Goal: Task Accomplishment & Management: Manage account settings

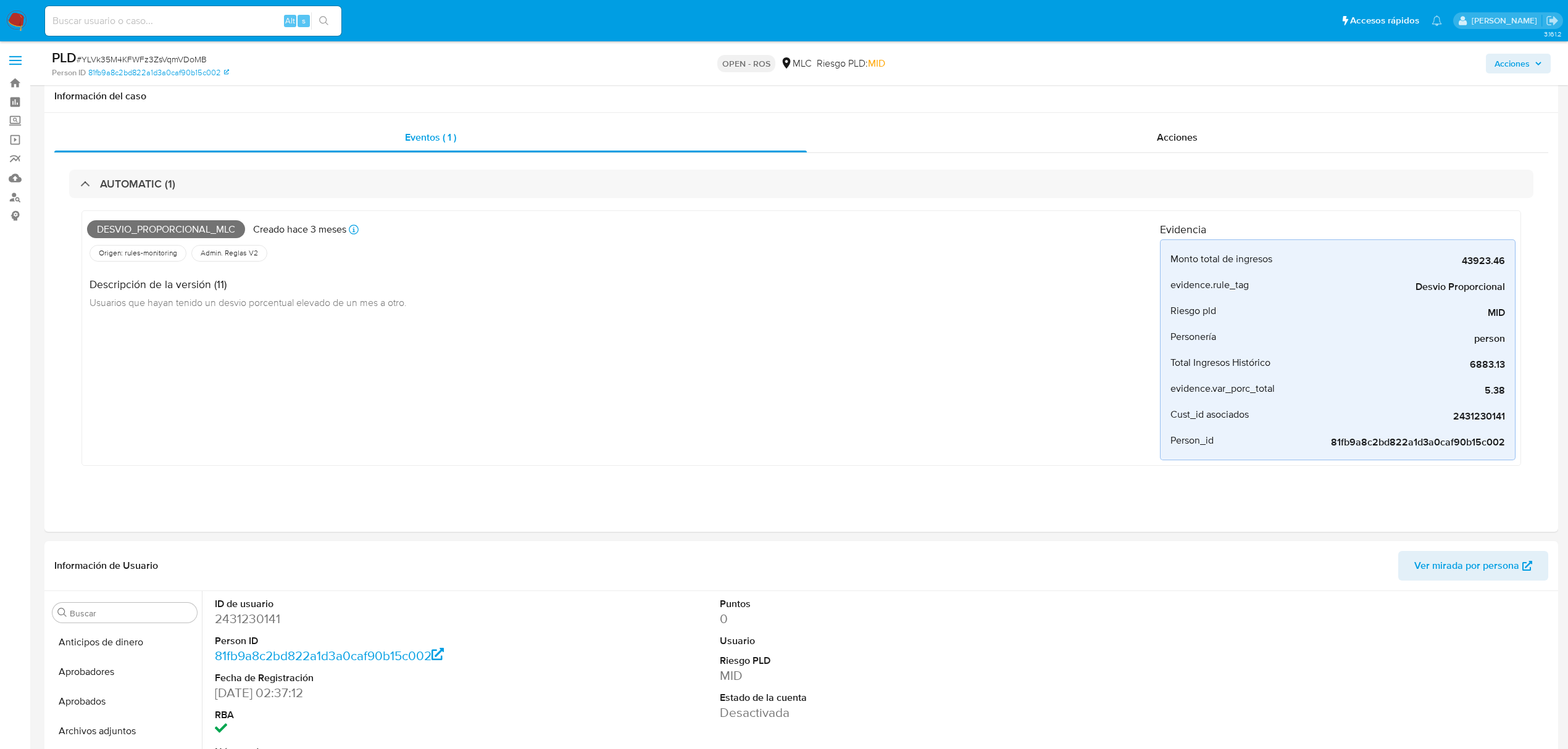
select select "10"
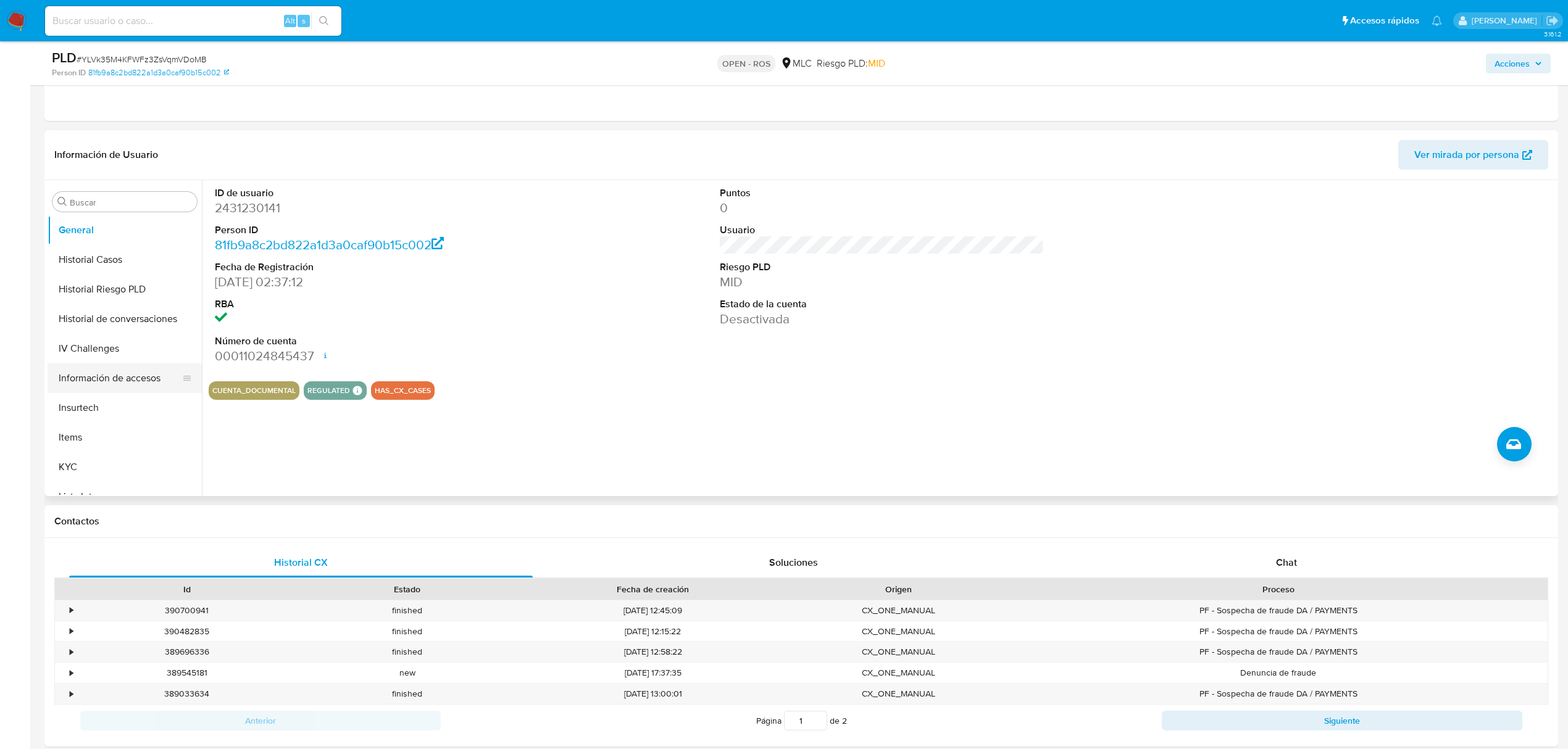
scroll to position [581, 0]
click at [130, 301] on button "KYC" at bounding box center [120, 302] width 145 height 30
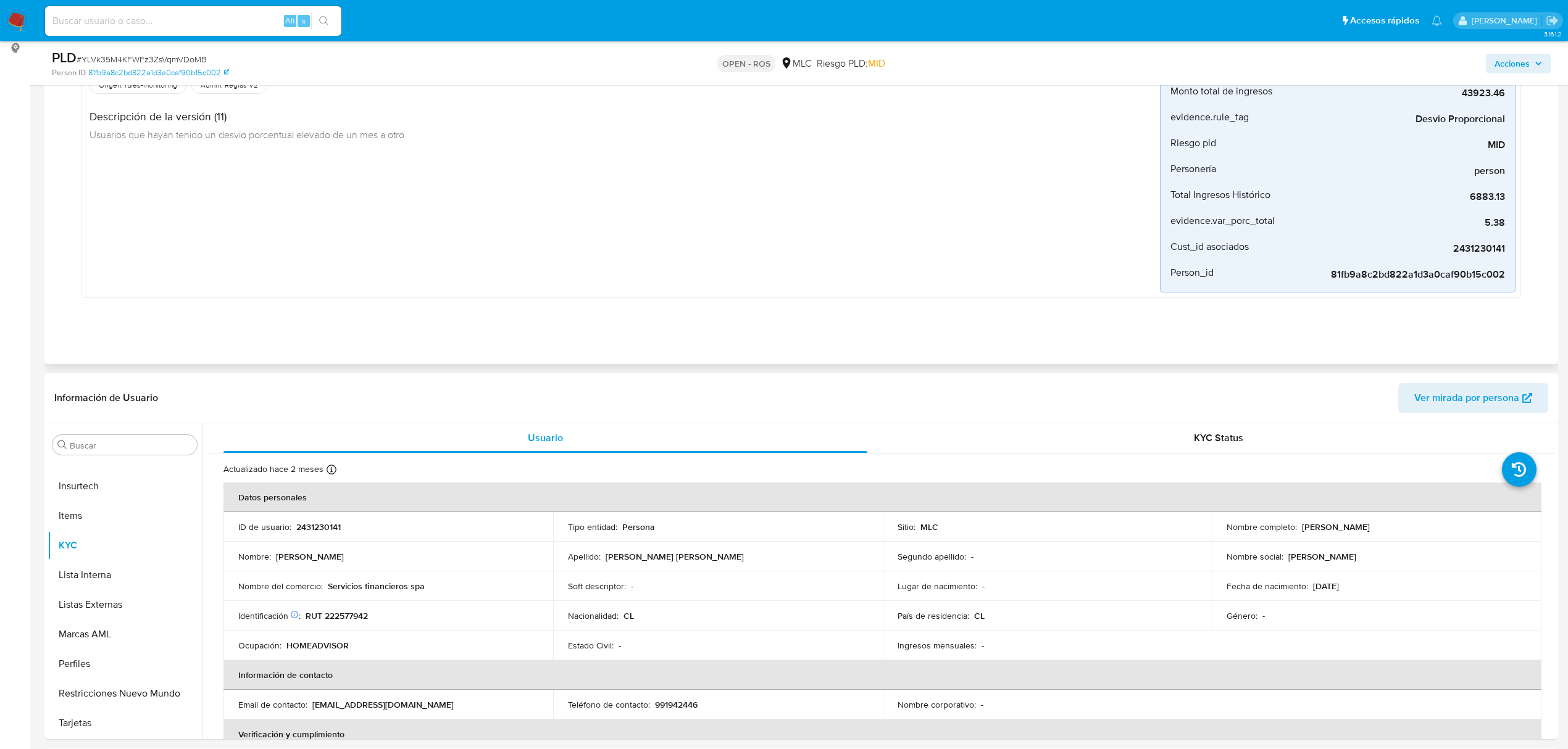
scroll to position [0, 0]
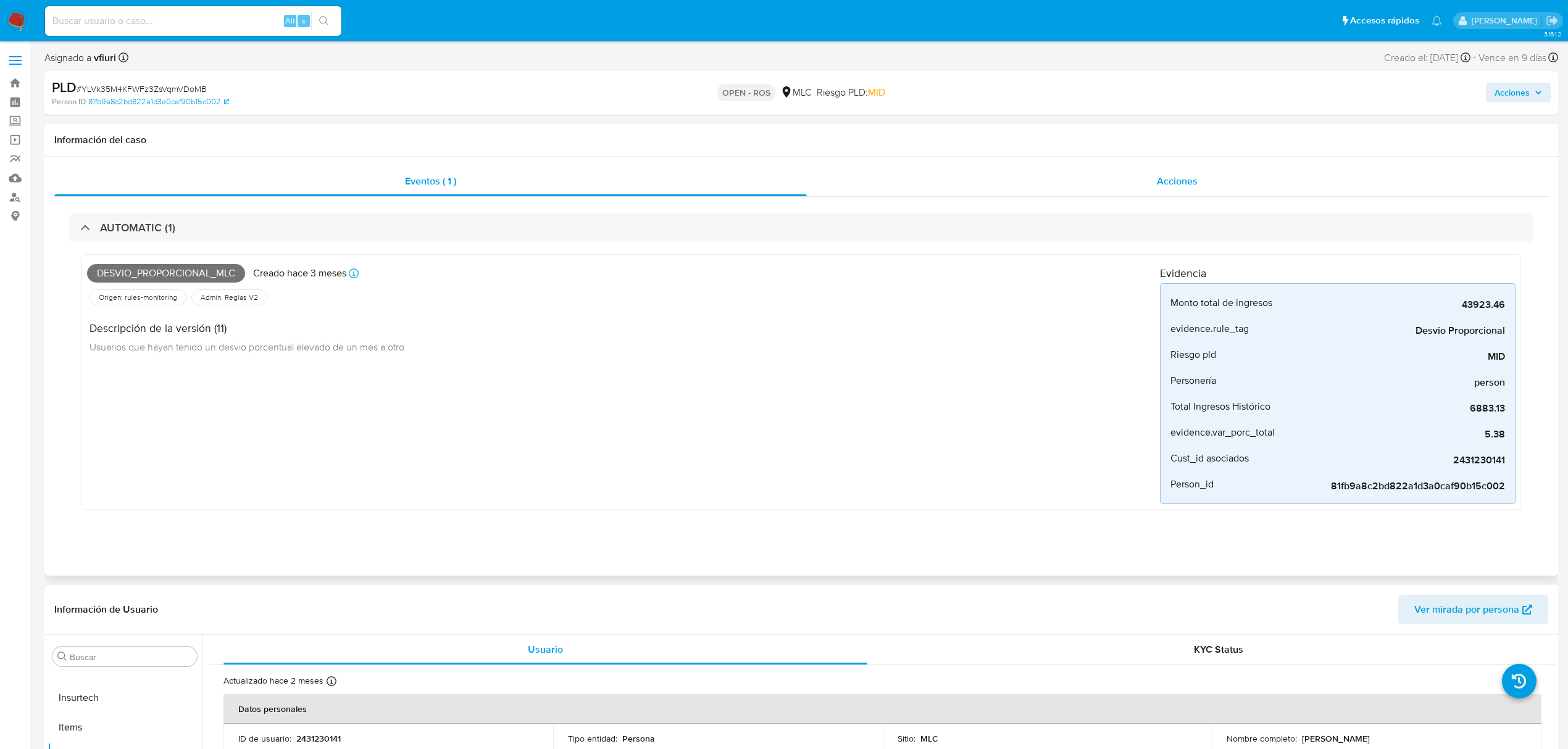
click at [1166, 174] on span "Acciones" at bounding box center [1177, 180] width 41 height 14
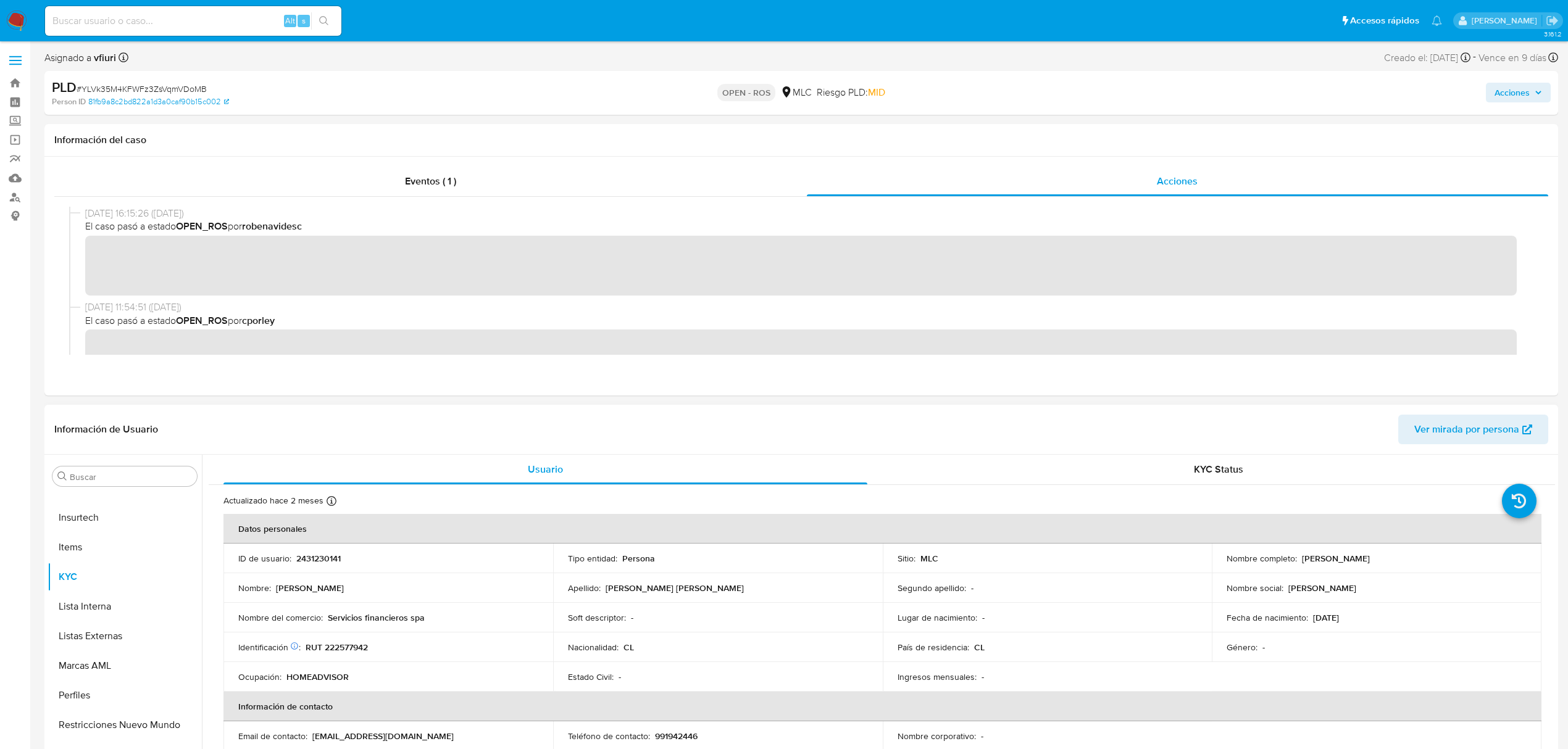
click at [351, 642] on p "RUT 222577942" at bounding box center [337, 648] width 62 height 11
copy p "222577942"
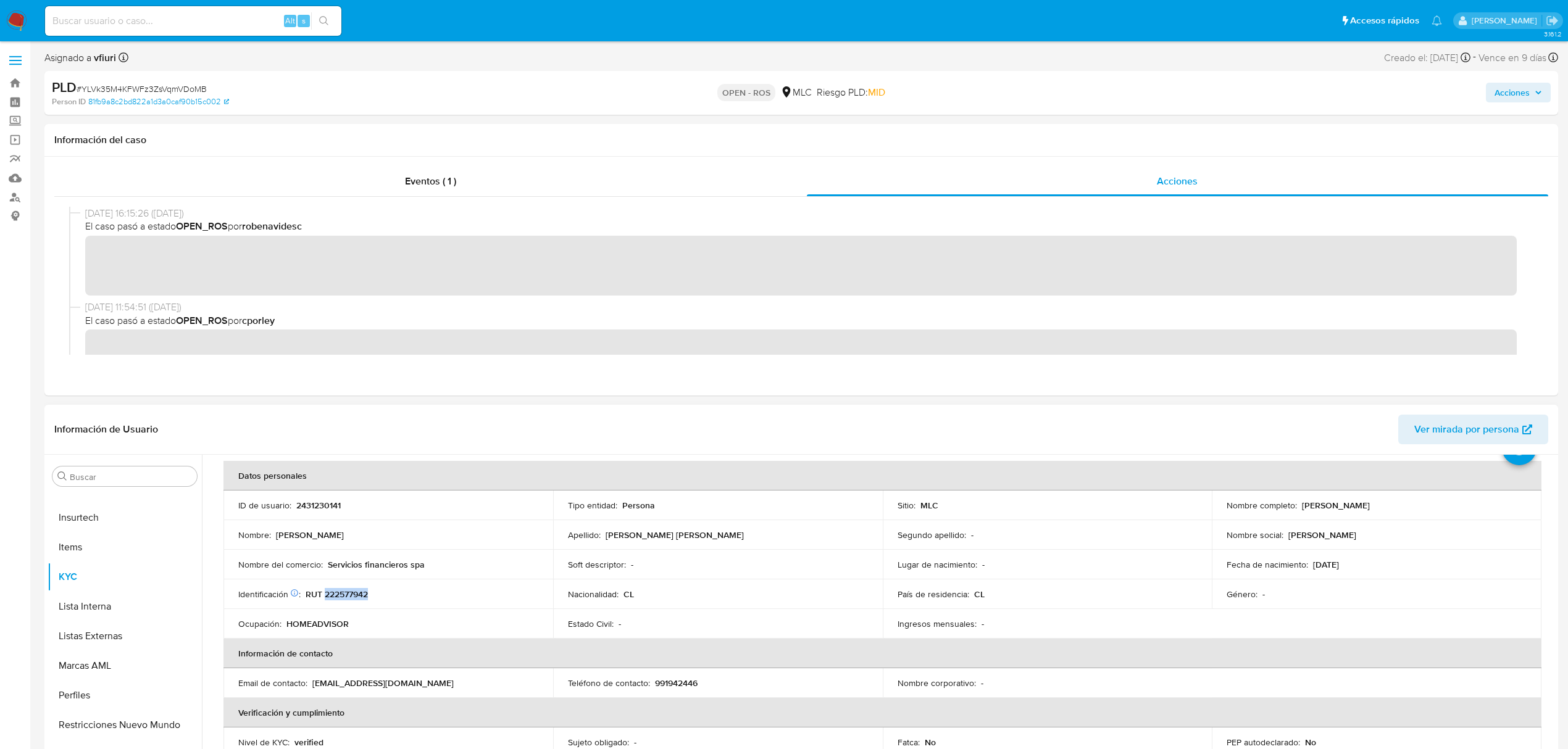
scroll to position [82, 0]
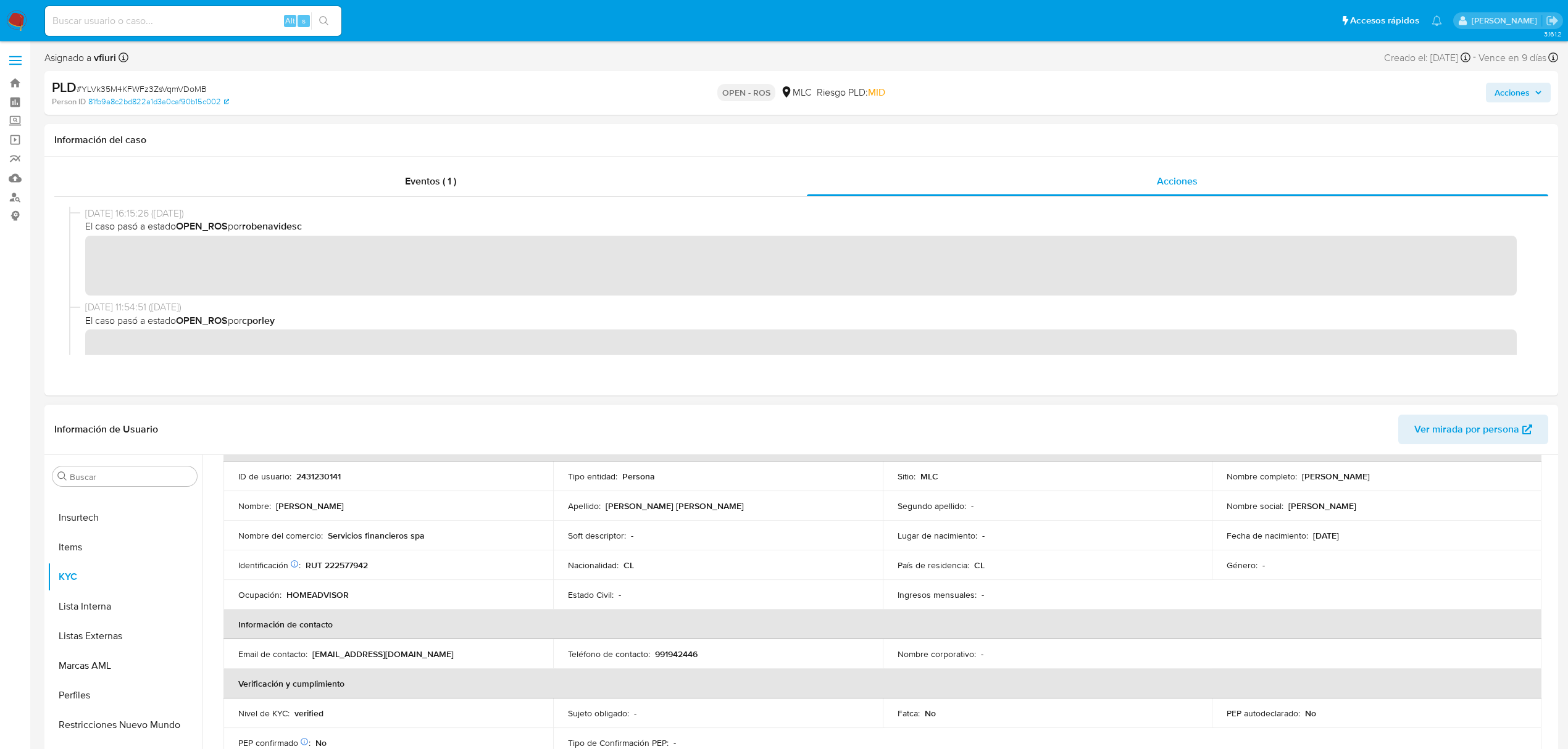
click at [665, 650] on p "991942446" at bounding box center [676, 654] width 43 height 11
copy p "991942446"
drag, startPoint x: 433, startPoint y: 650, endPoint x: 312, endPoint y: 648, distance: 121.0
click at [312, 649] on div "Email de contacto : bravovalentina532@gmail.com" at bounding box center [388, 654] width 300 height 11
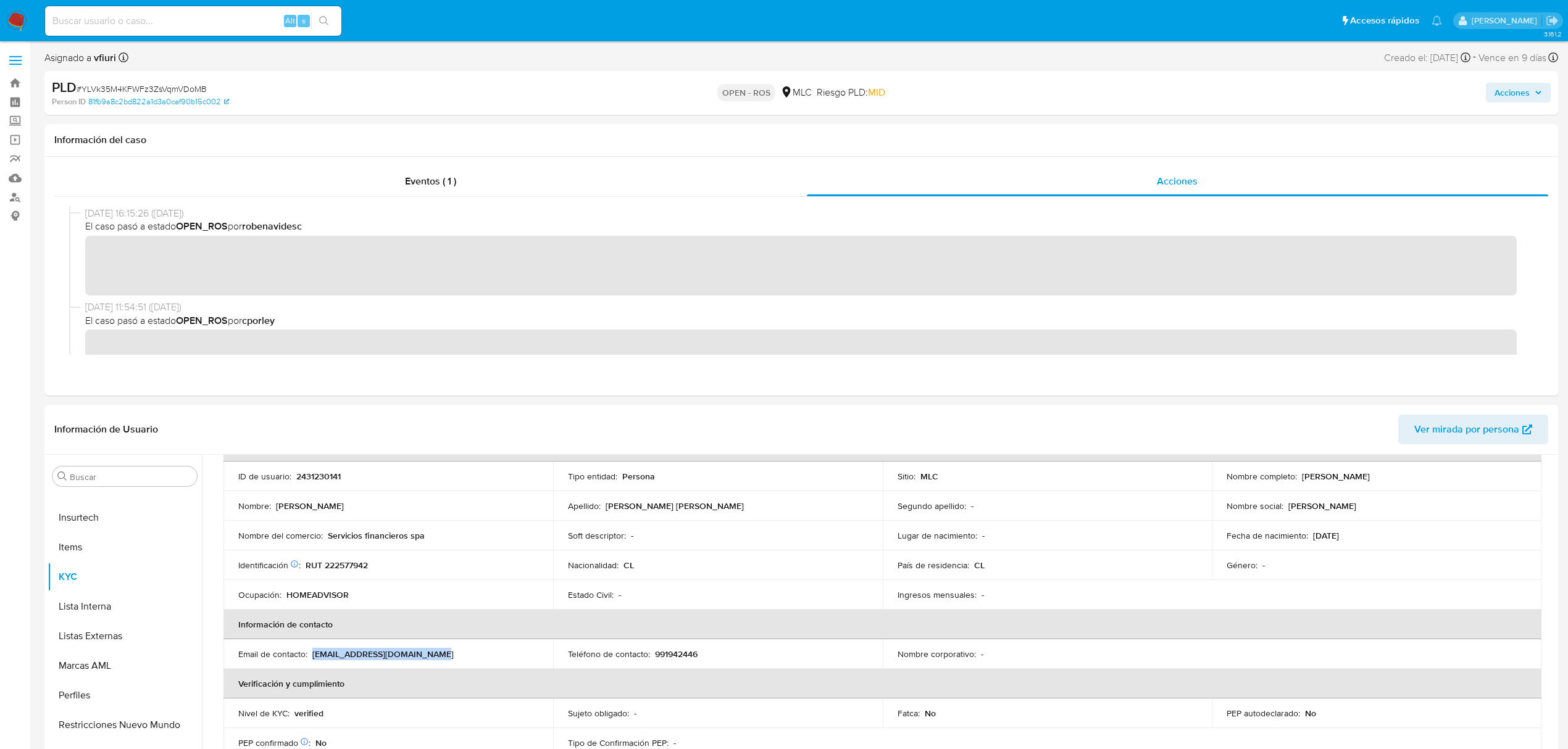
copy p "[EMAIL_ADDRESS][DOMAIN_NAME]"
click at [120, 585] on button "Archivos adjuntos" at bounding box center [120, 590] width 145 height 30
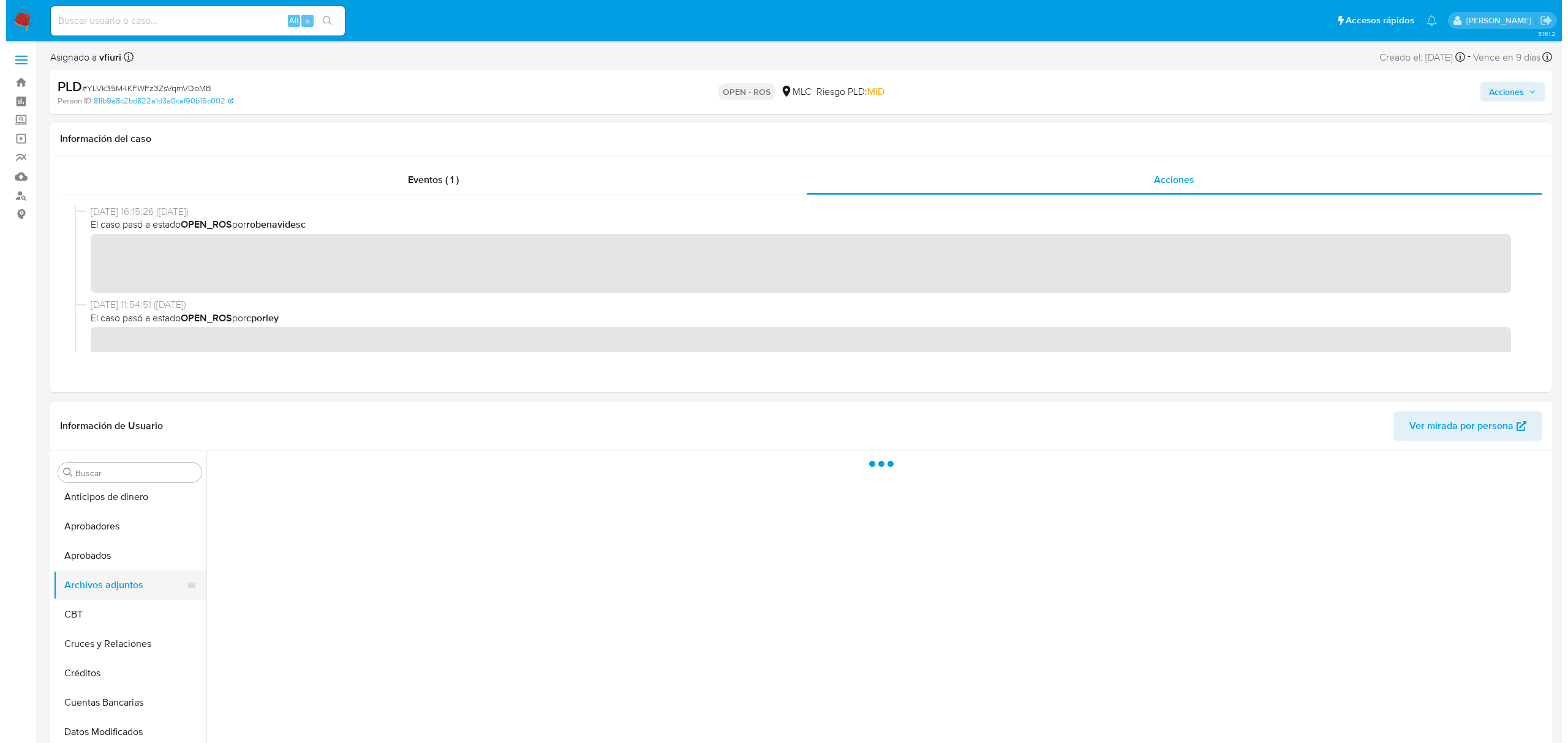
scroll to position [0, 0]
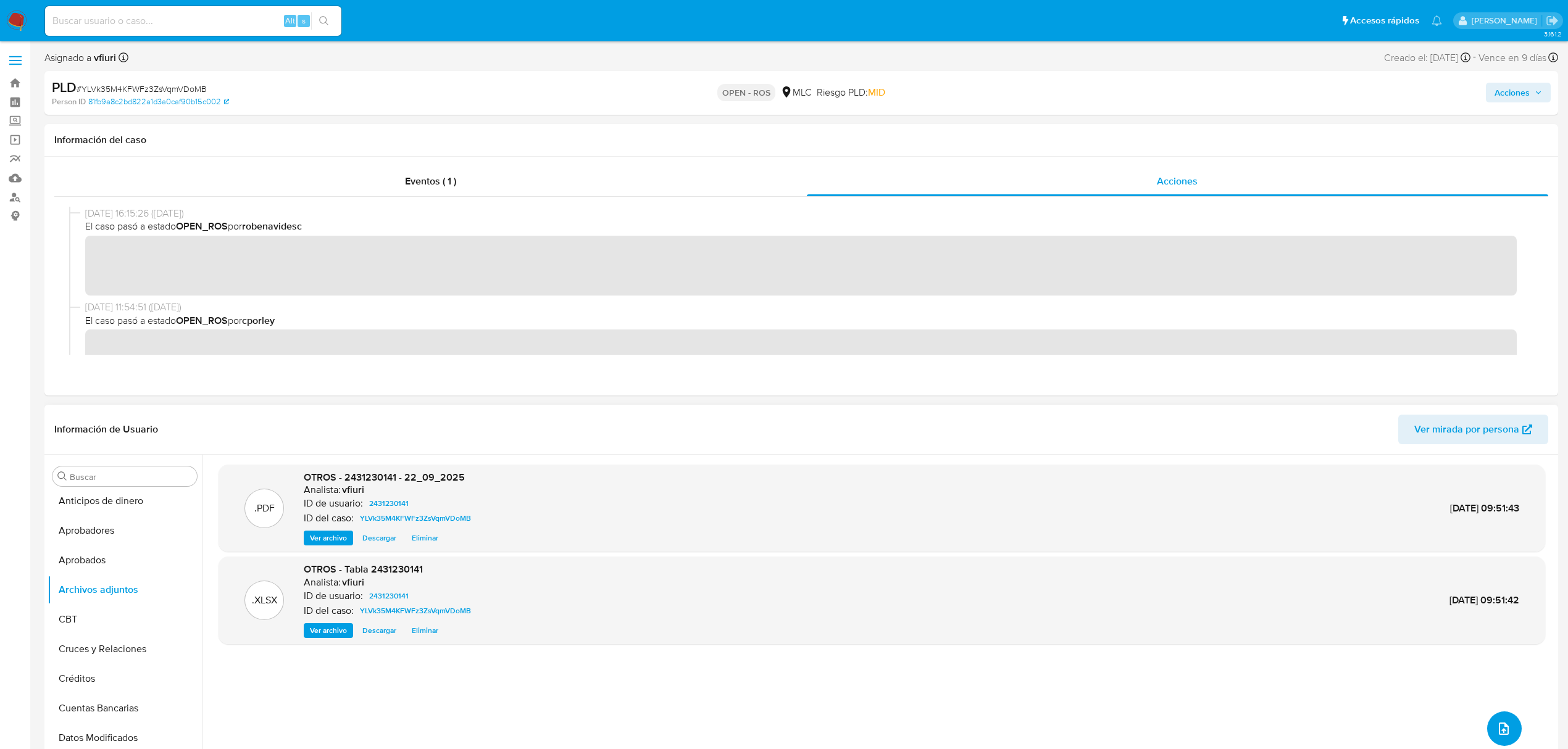
click at [1496, 733] on icon "upload-file" at bounding box center [1504, 729] width 15 height 15
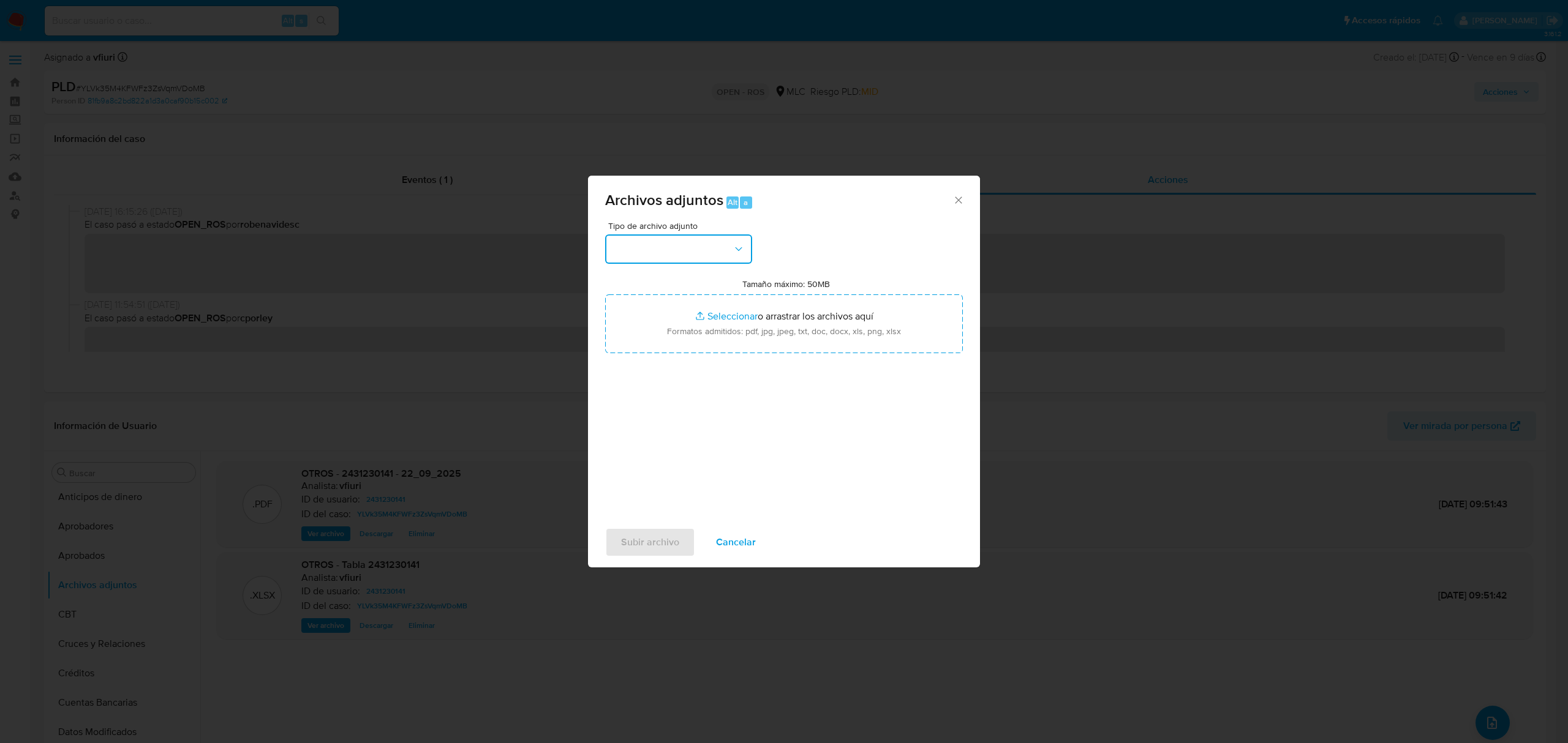
click at [672, 252] on button "button" at bounding box center [678, 249] width 147 height 30
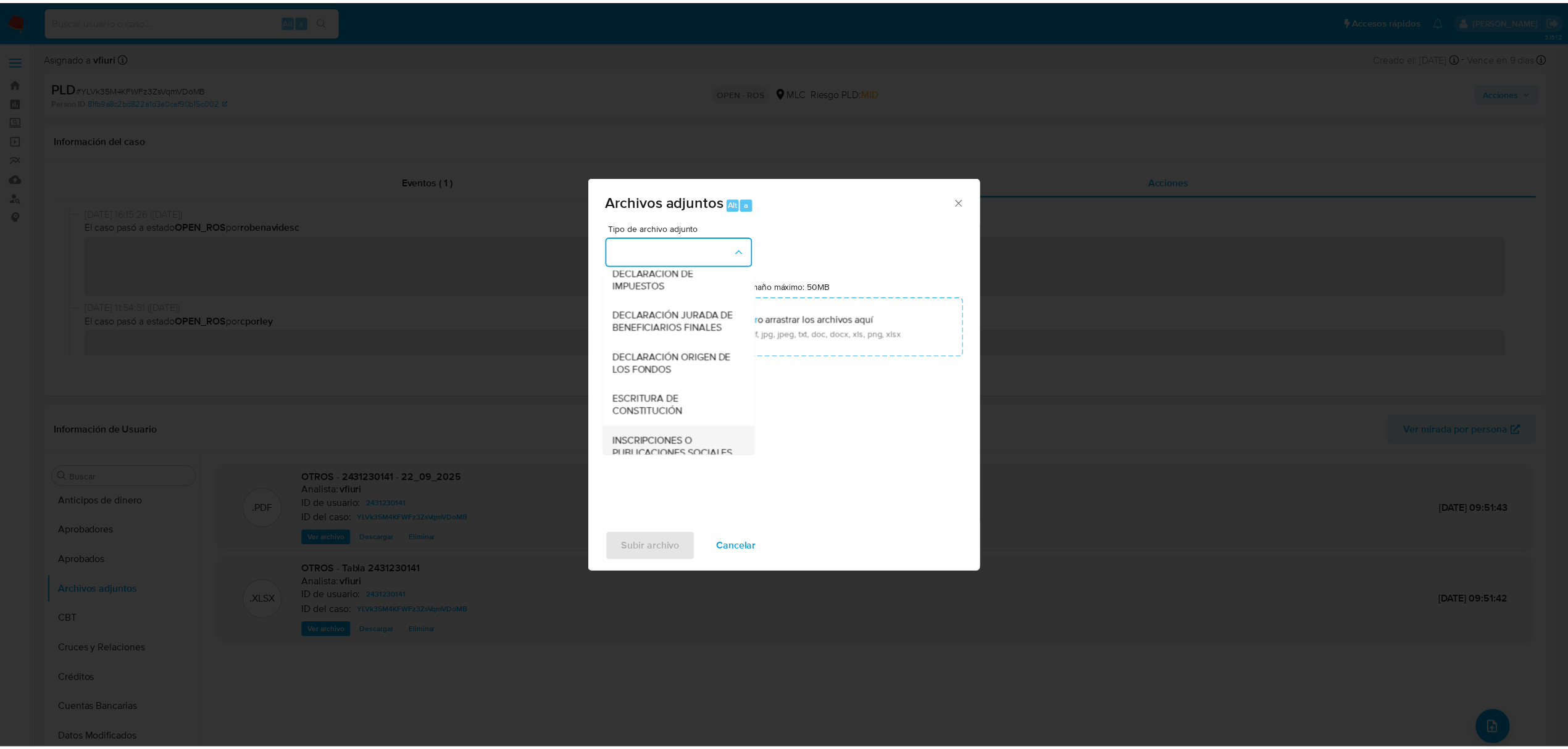
scroll to position [184, 0]
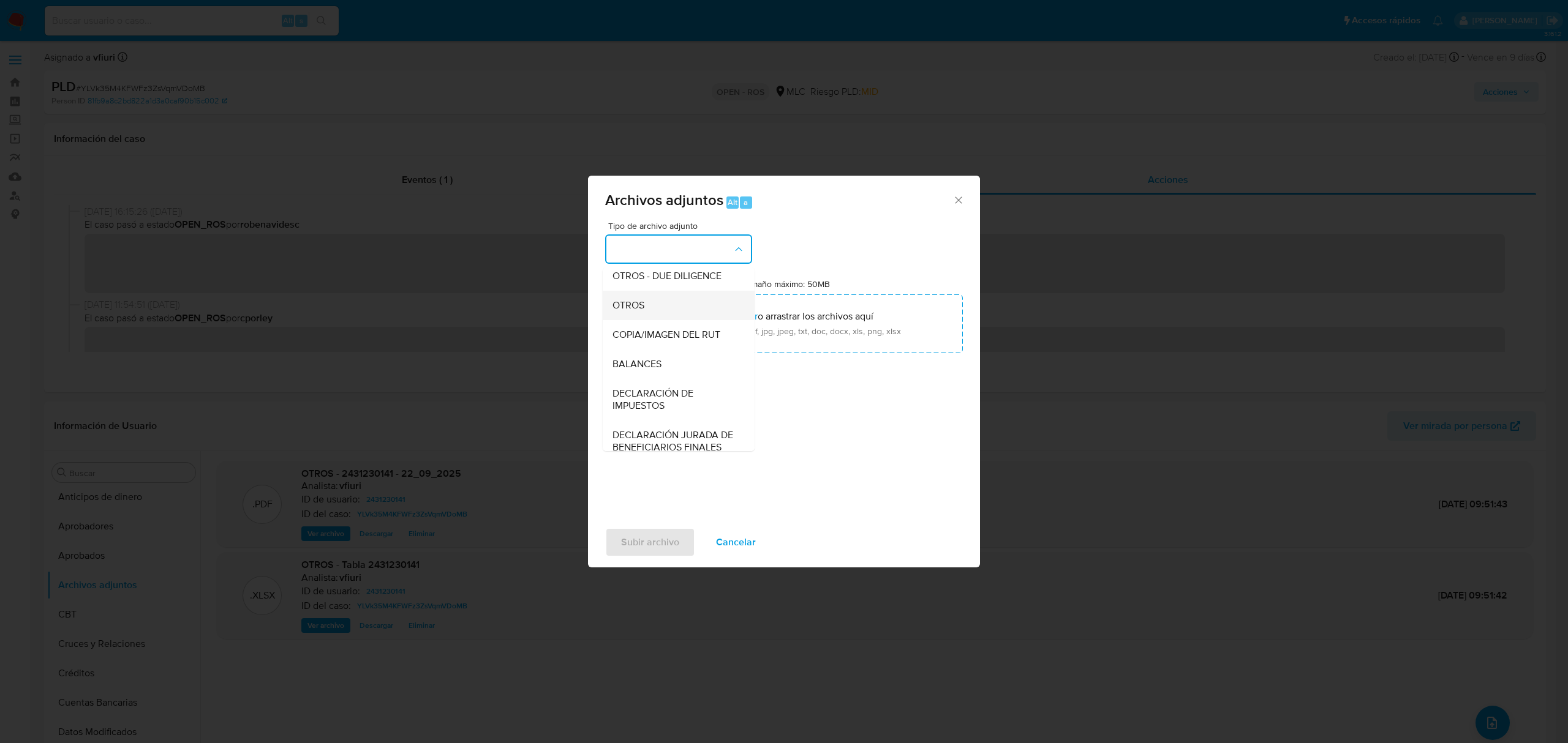
click at [648, 317] on div "OTROS" at bounding box center [675, 306] width 125 height 30
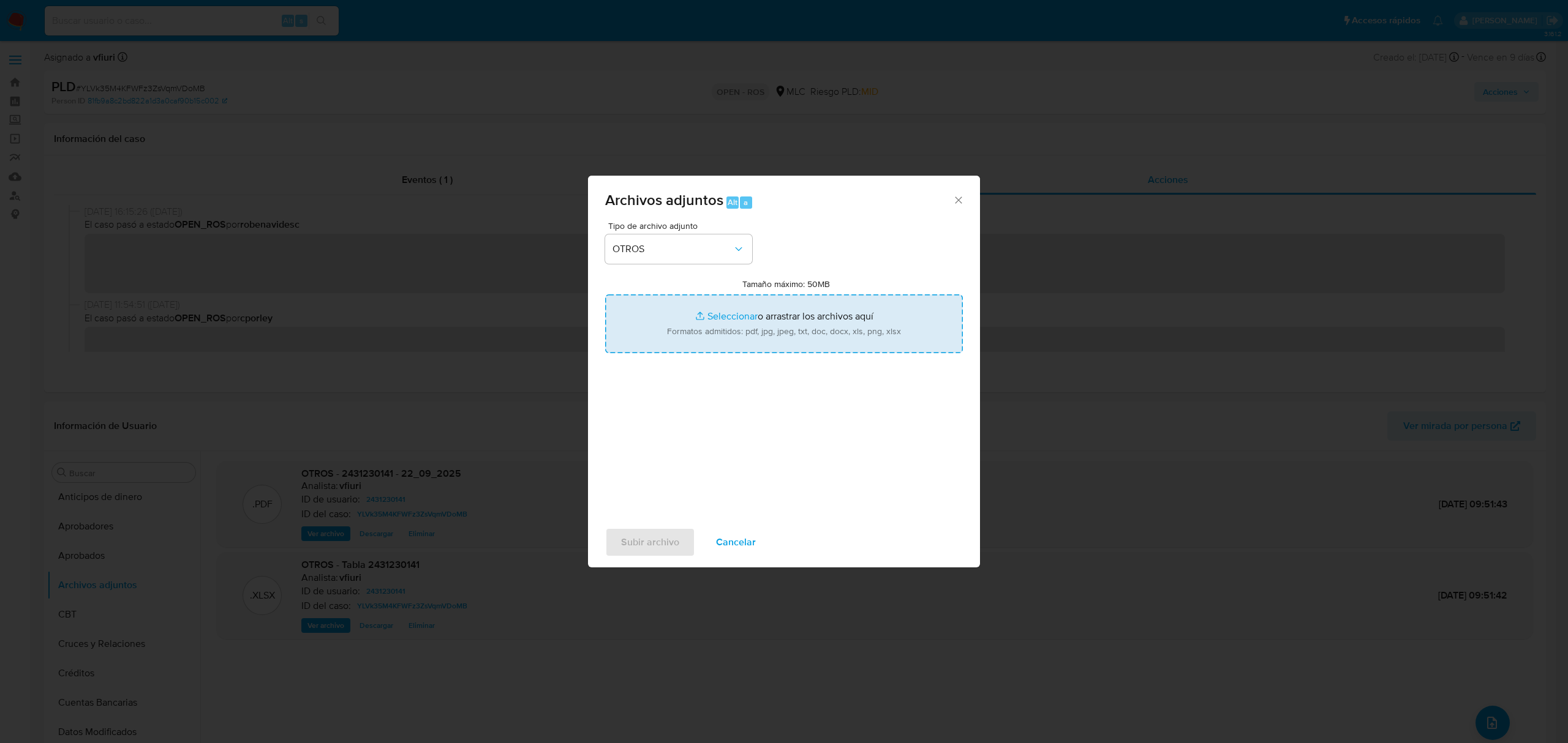
click at [751, 309] on input "Tamaño máximo: 50MB Seleccionar archivos" at bounding box center [784, 324] width 358 height 59
type input "C:\fakepath\UAF #1322.pdf"
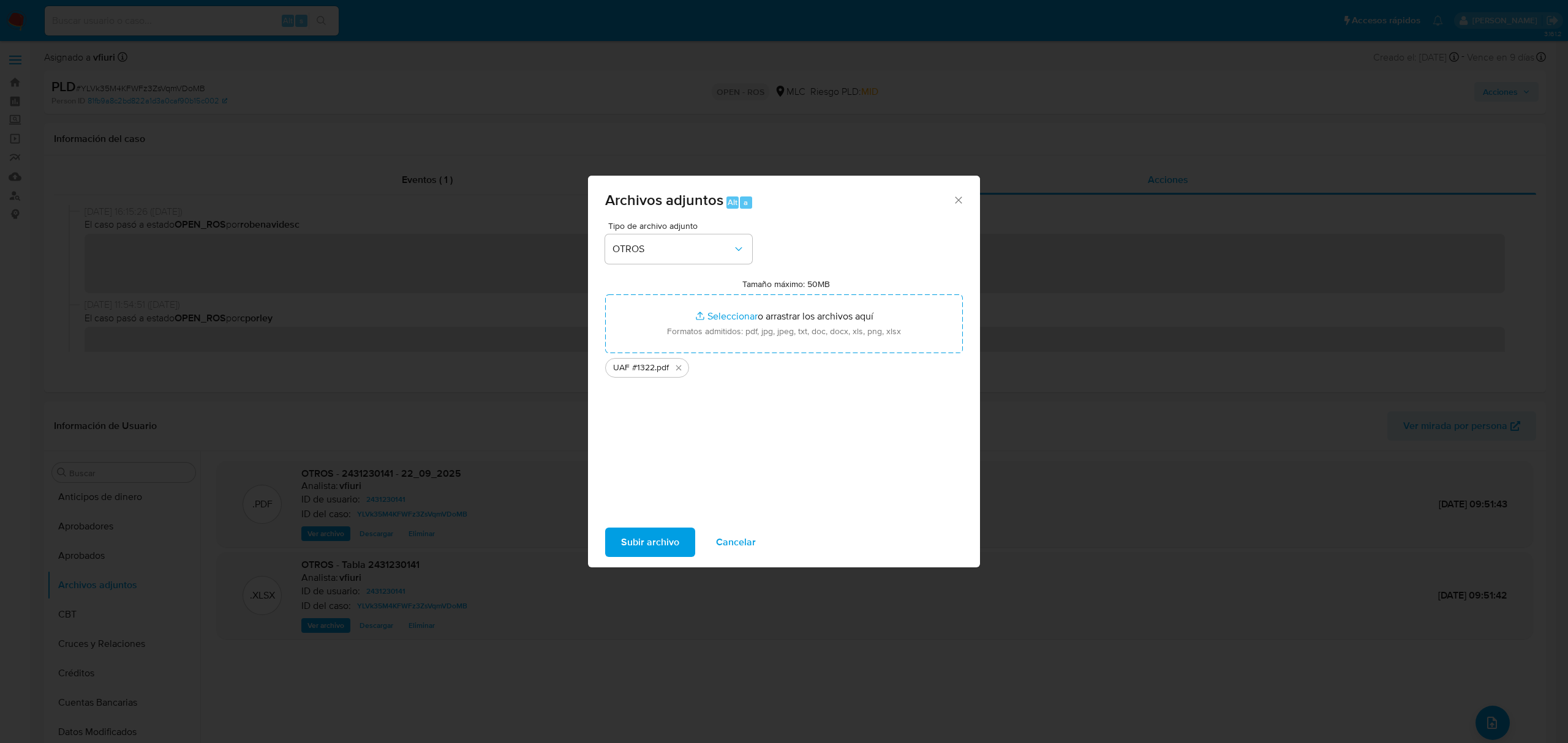
drag, startPoint x: 751, startPoint y: 309, endPoint x: 643, endPoint y: 530, distance: 246.0
click at [643, 530] on span "Subir archivo" at bounding box center [650, 542] width 58 height 27
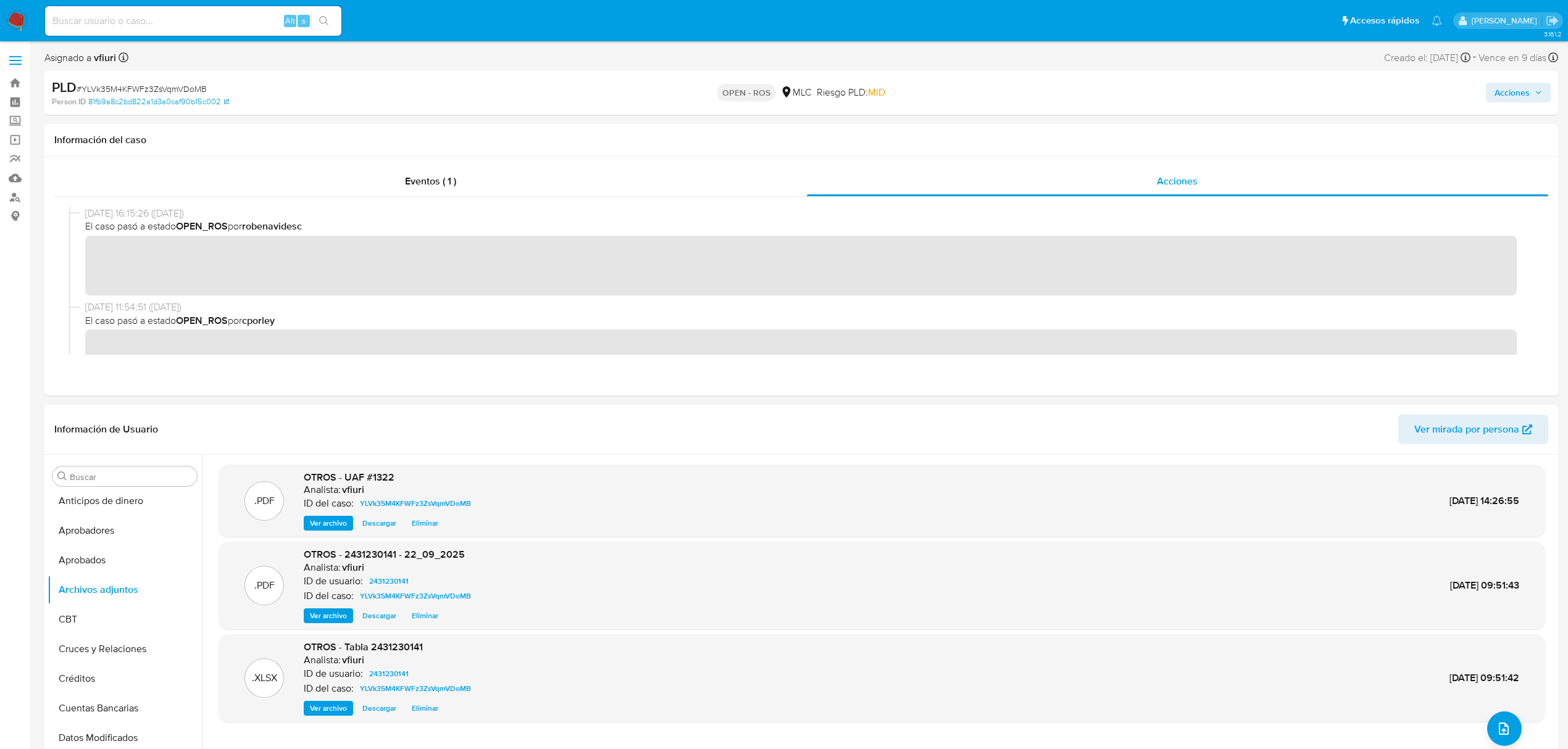
click at [1502, 97] on span "Acciones" at bounding box center [1513, 92] width 35 height 20
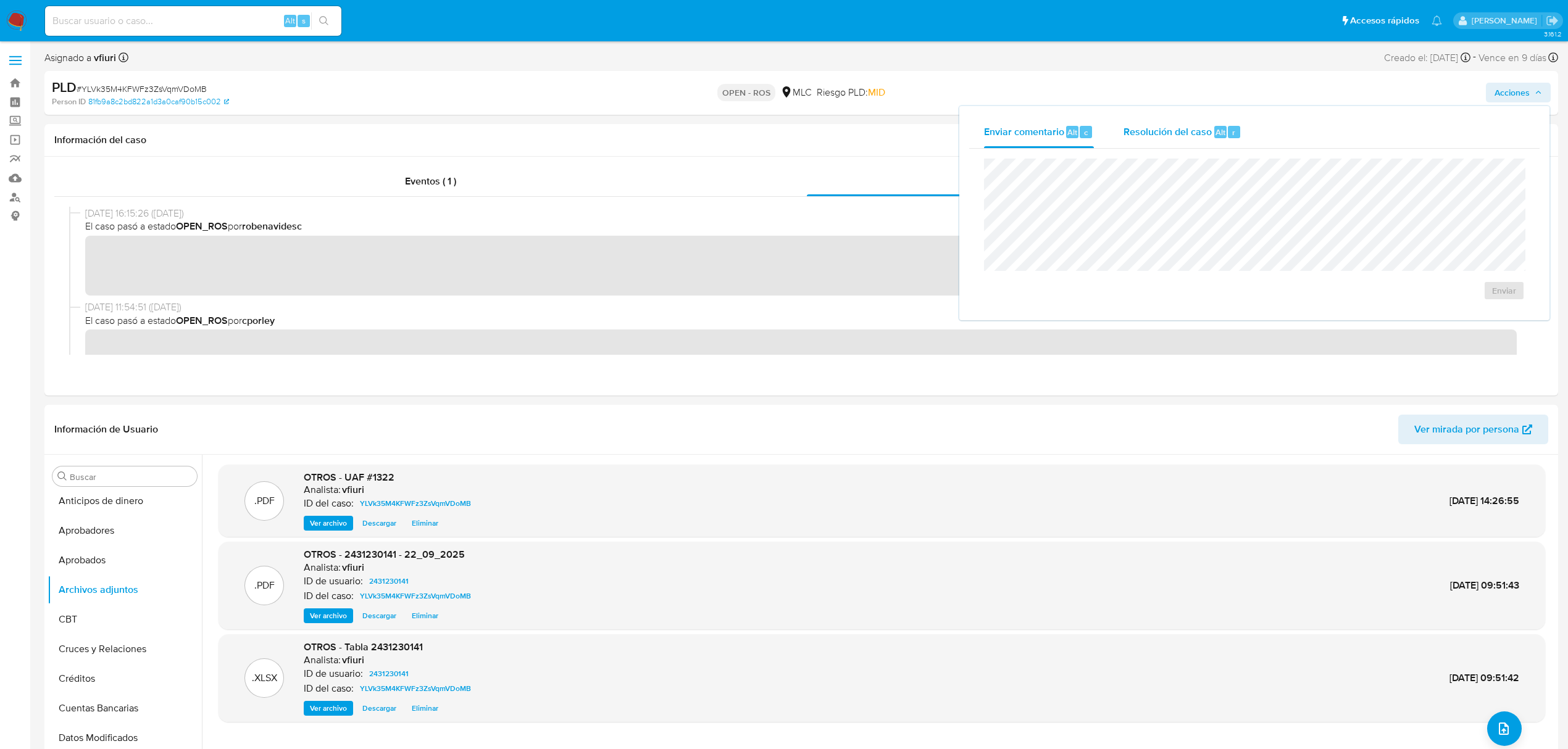
click at [1211, 136] on div "Resolución del caso Alt r" at bounding box center [1183, 132] width 118 height 32
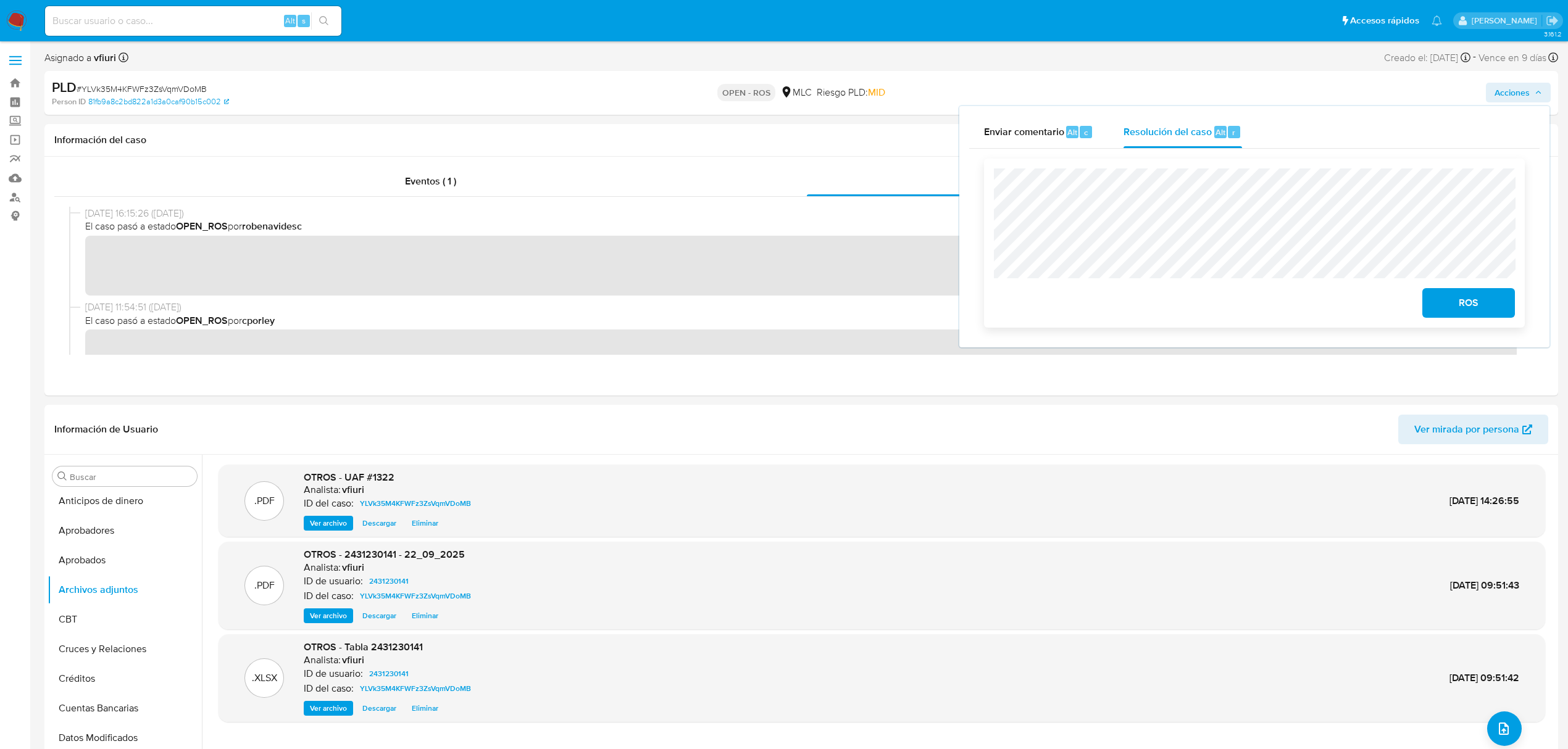
click at [1475, 307] on span "ROS" at bounding box center [1468, 303] width 60 height 27
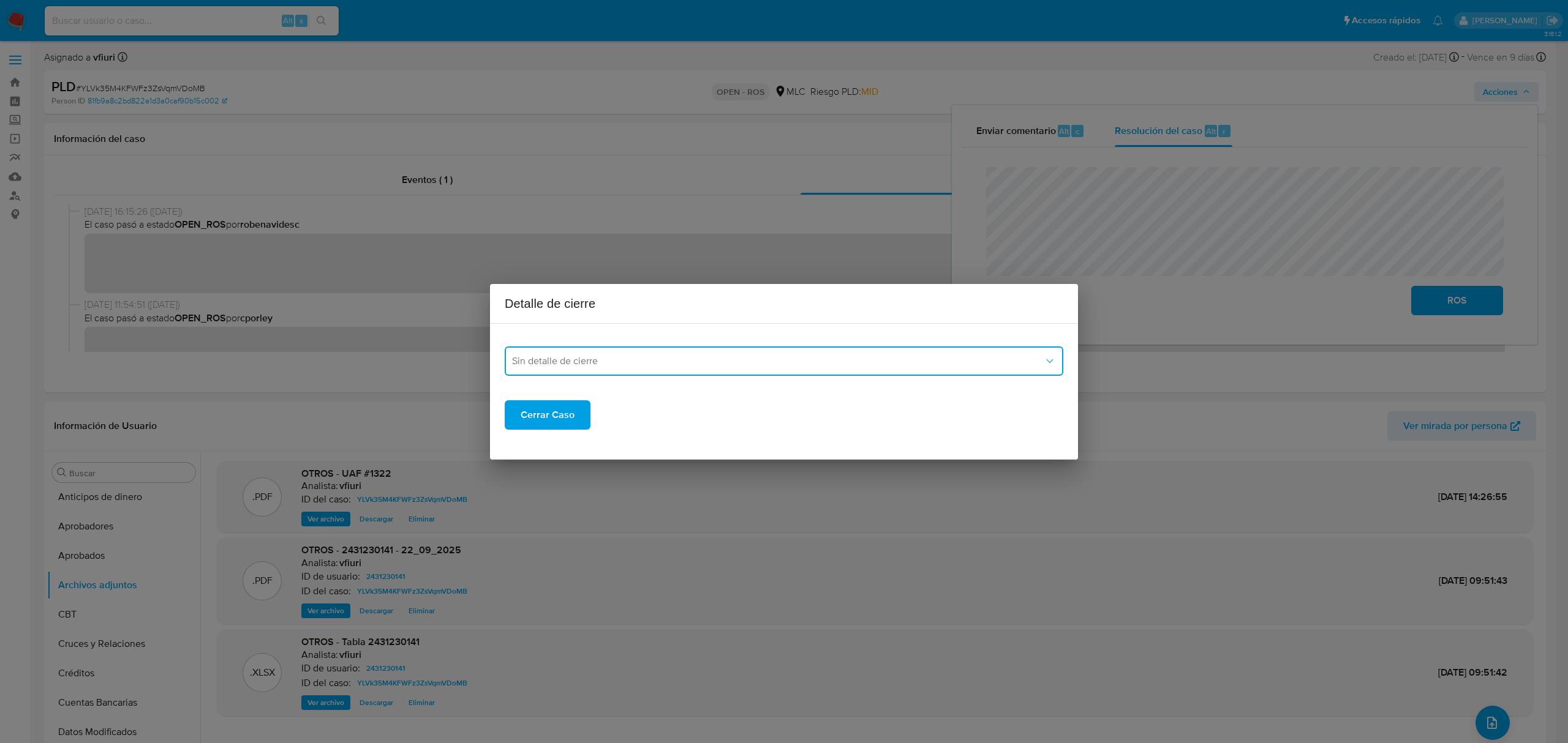
click at [567, 359] on span "Sin detalle de cierre" at bounding box center [778, 361] width 532 height 12
click at [576, 414] on div "ROS_EMISOR" at bounding box center [780, 424] width 537 height 30
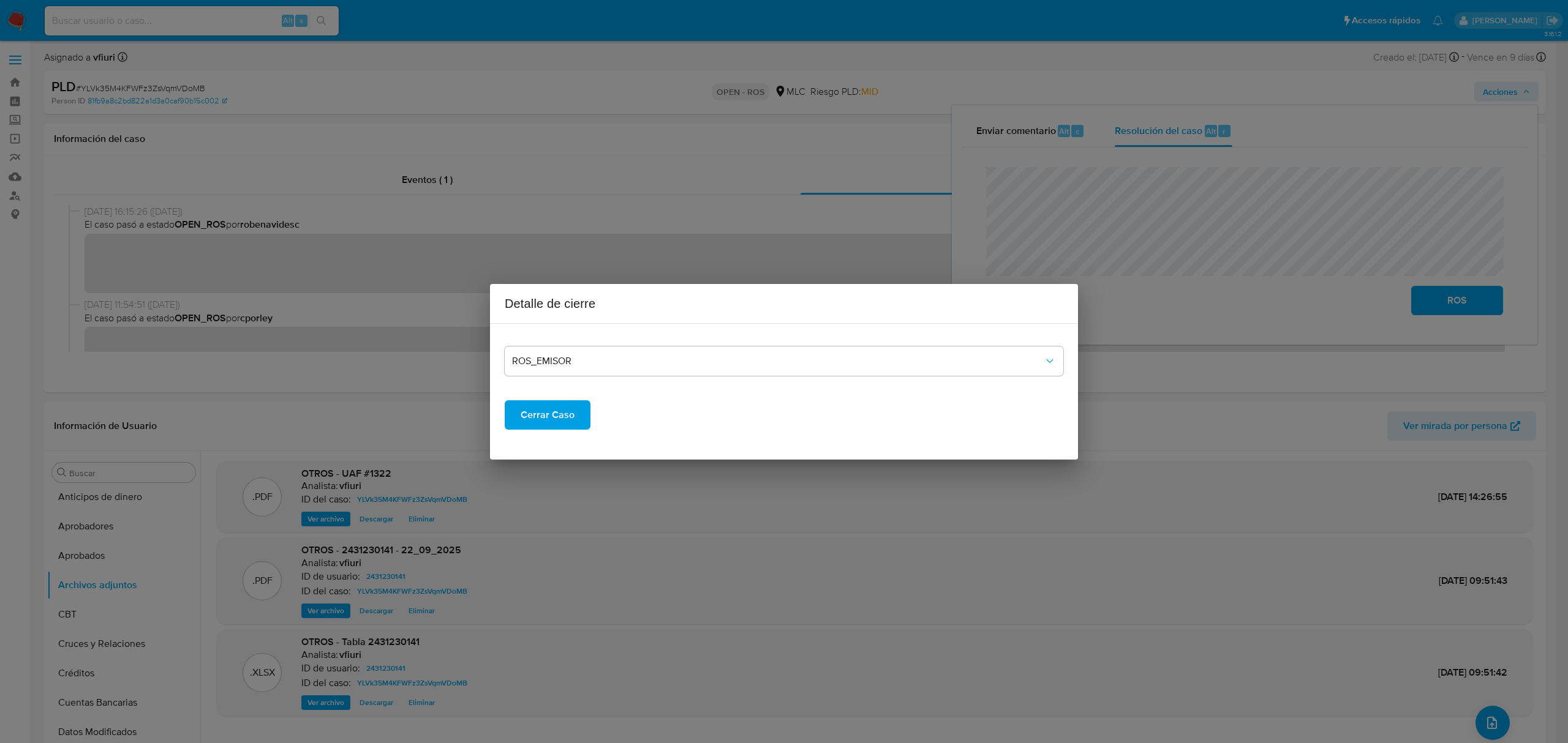
click at [577, 419] on button "Cerrar Caso" at bounding box center [547, 415] width 86 height 30
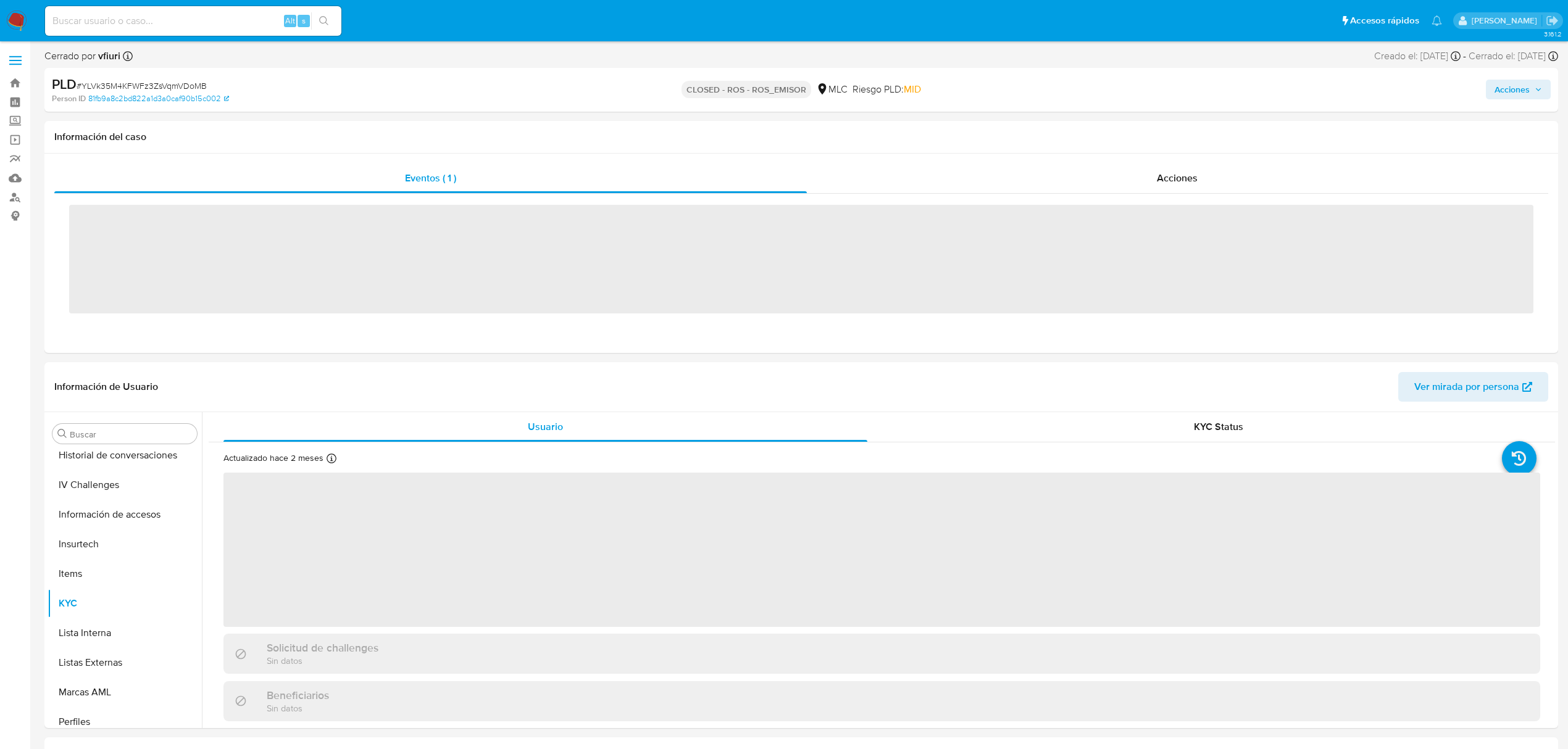
scroll to position [581, 0]
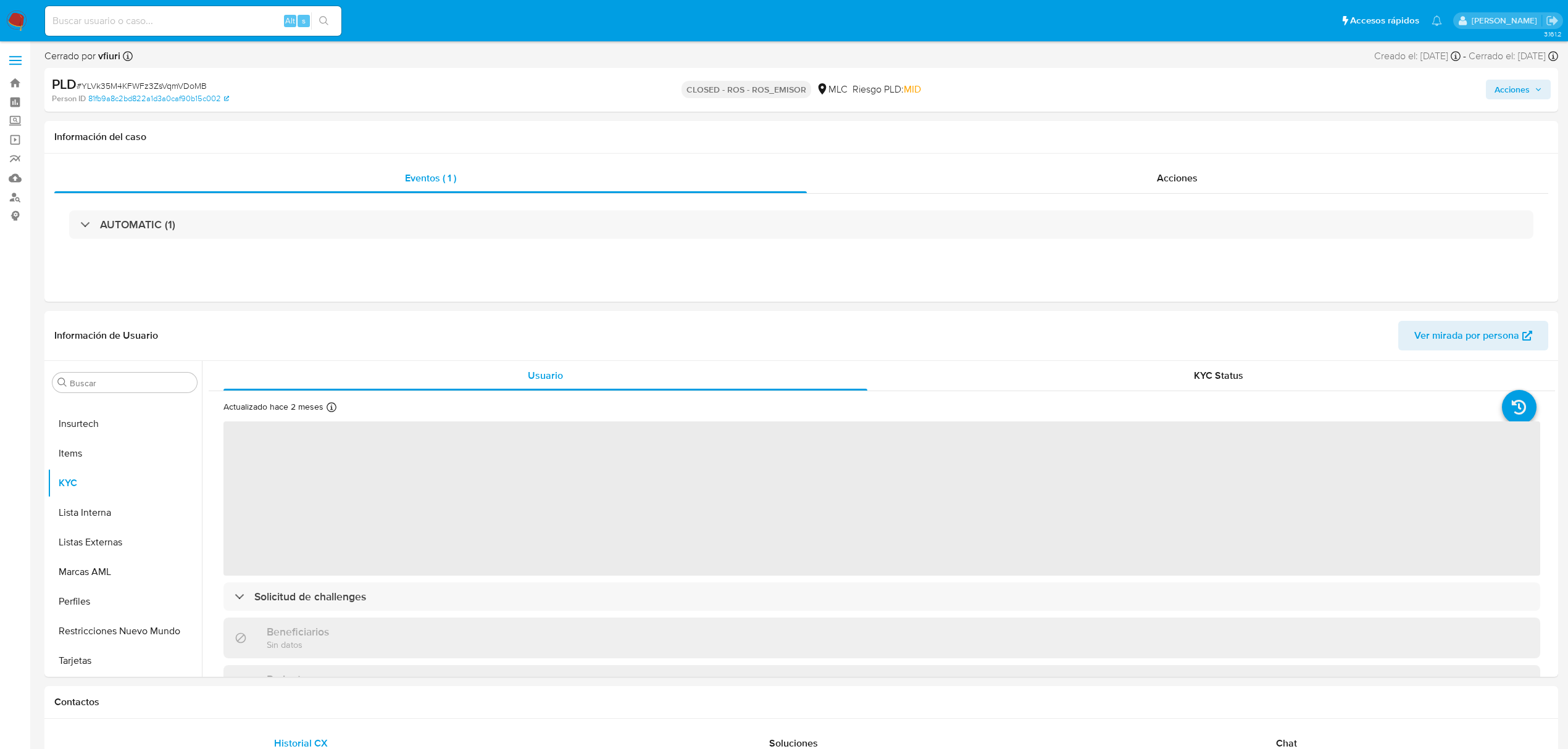
select select "10"
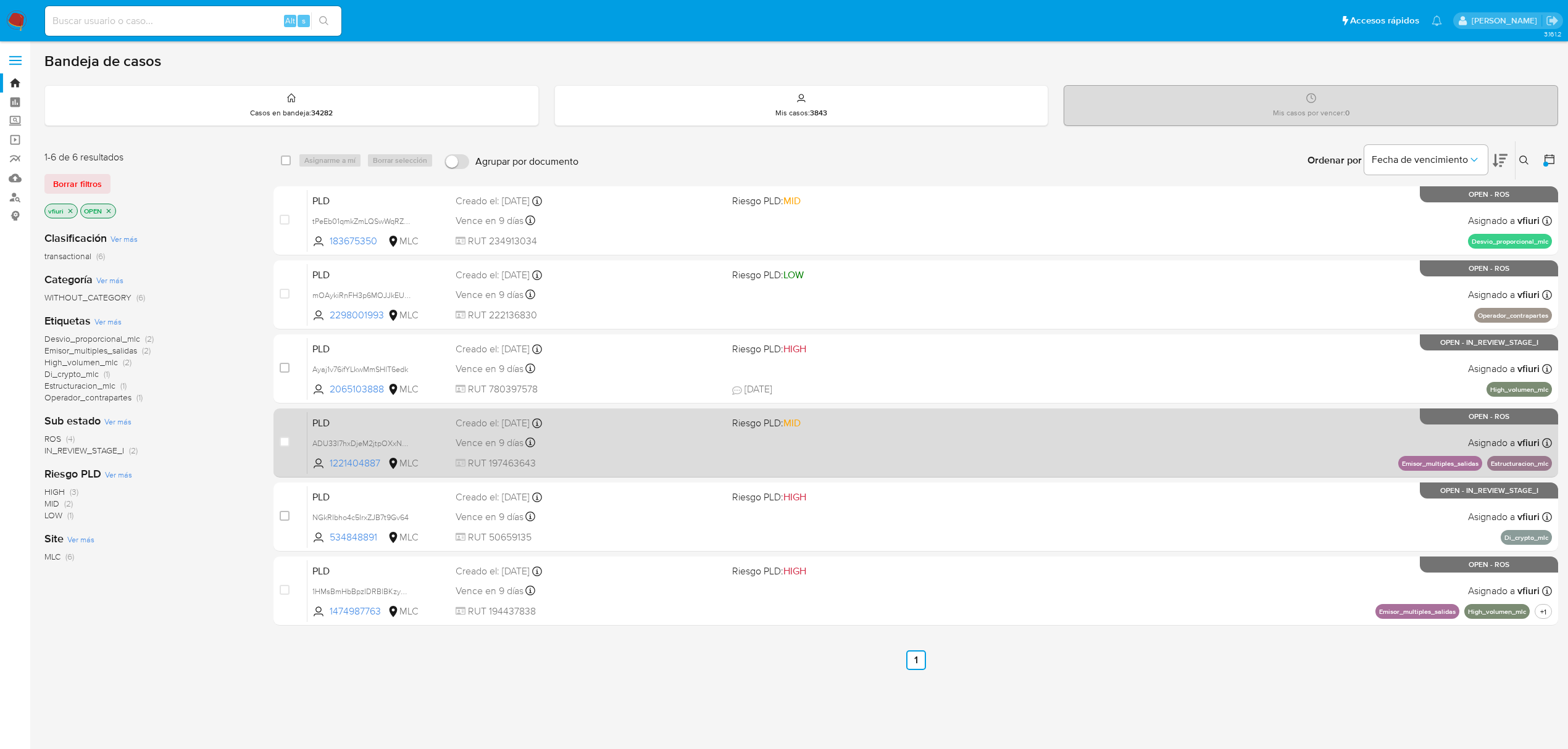
click at [963, 445] on div "PLD ADU33l7hxDjeM2jtpOXxN02H 1221404887 MLC Riesgo PLD: MID Creado el: 12/07/20…" at bounding box center [930, 443] width 1245 height 62
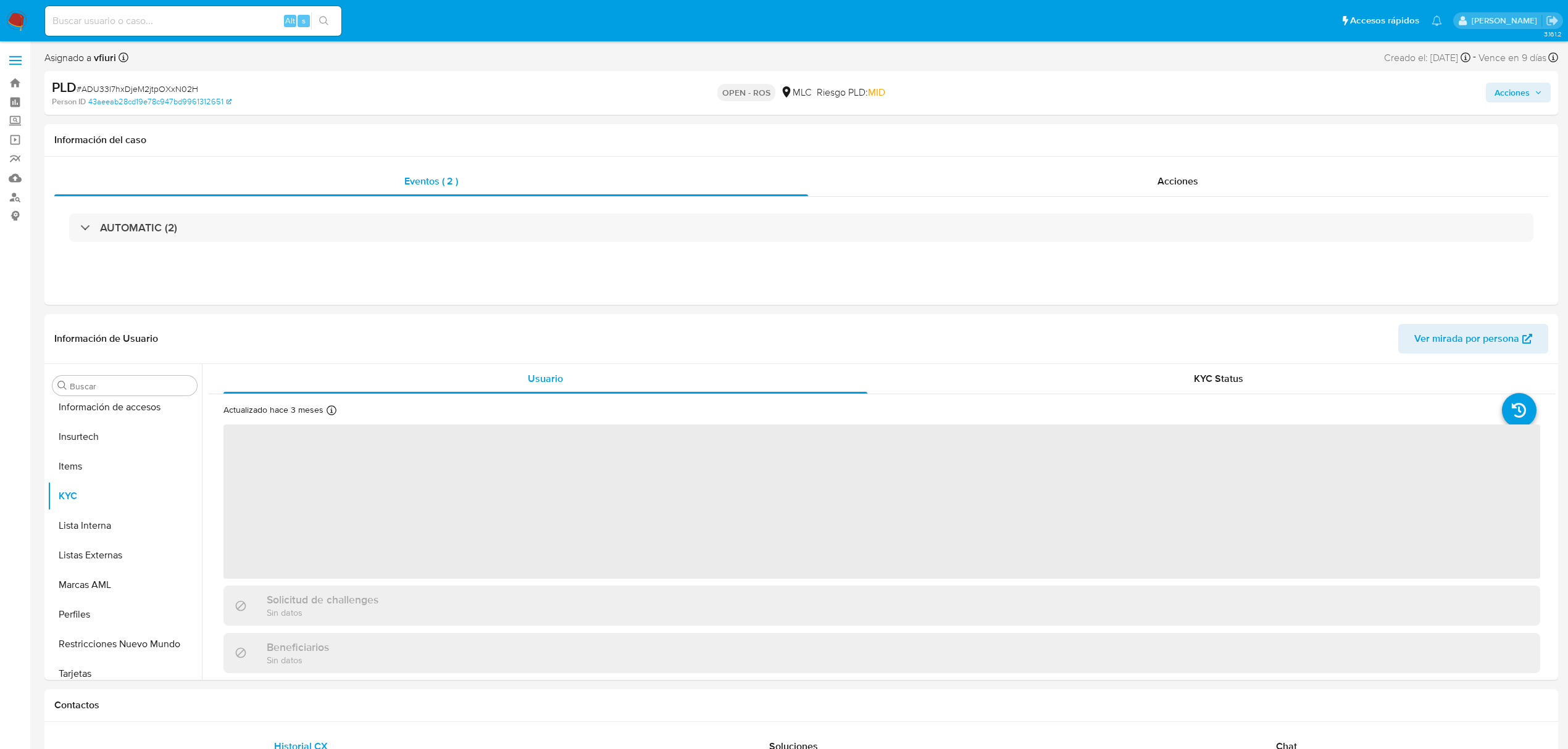
scroll to position [581, 0]
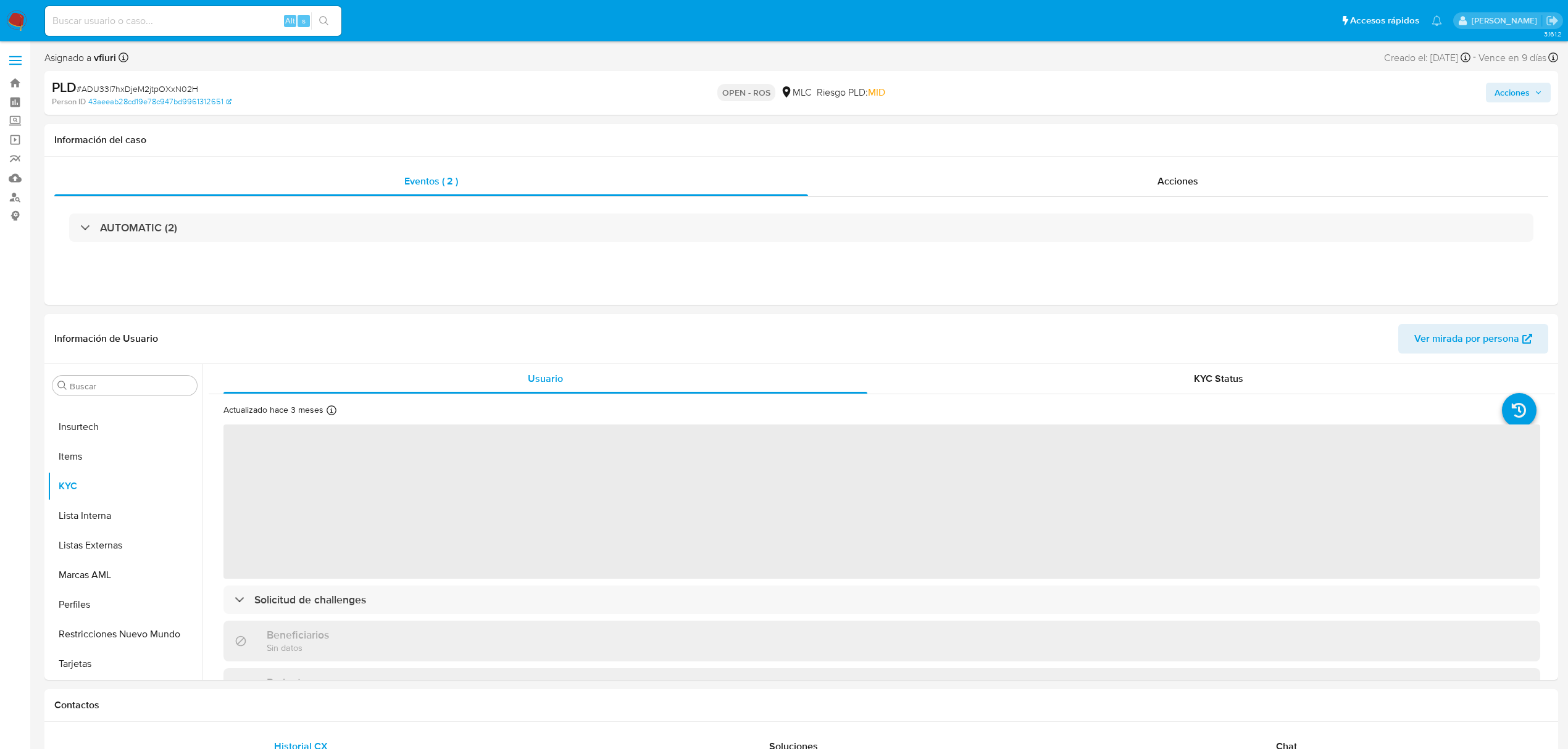
select select "10"
